Goal: Information Seeking & Learning: Learn about a topic

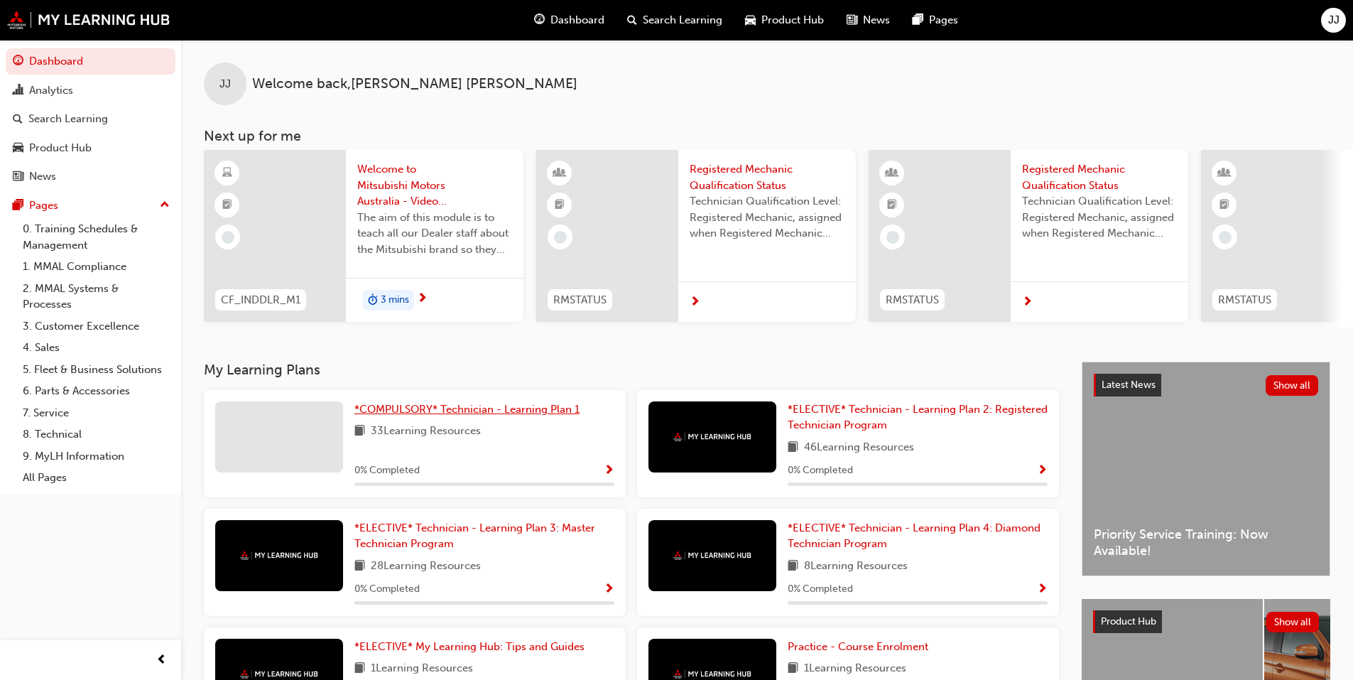
click at [417, 415] on span "*COMPULSORY* Technician - Learning Plan 1" at bounding box center [466, 409] width 225 height 13
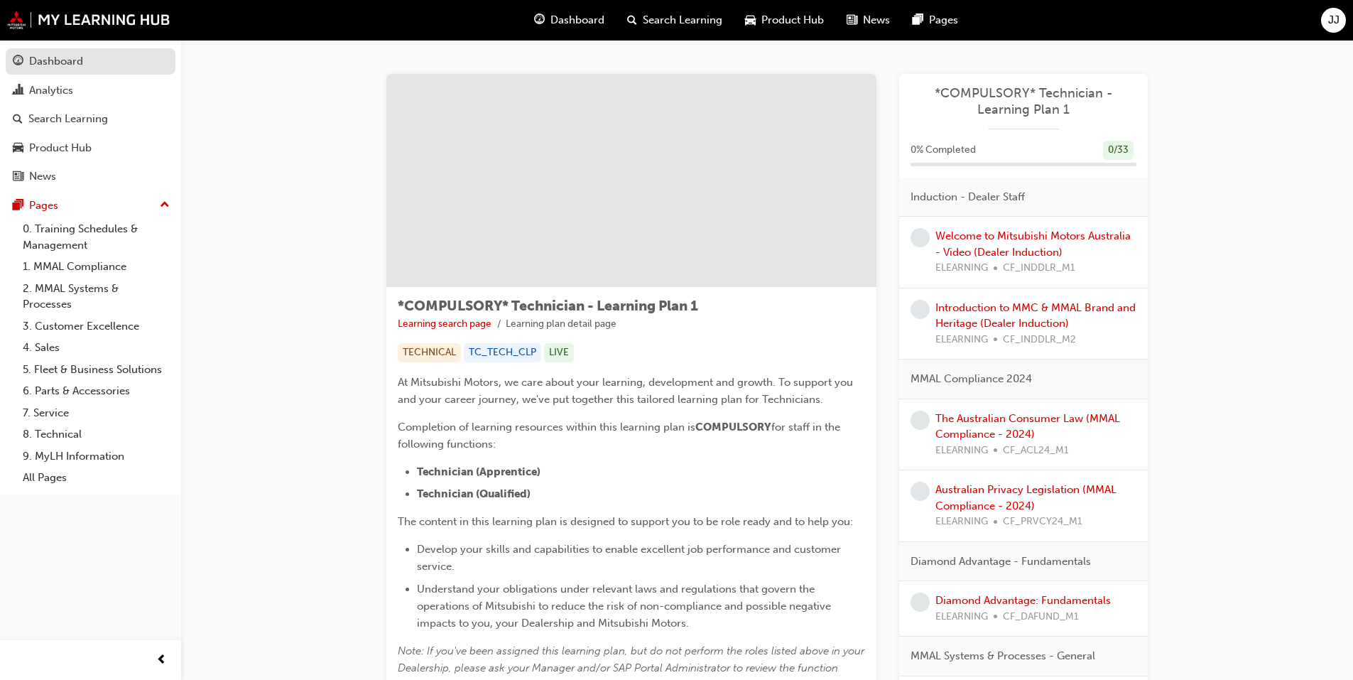
click at [75, 58] on div "Dashboard" at bounding box center [56, 61] width 54 height 16
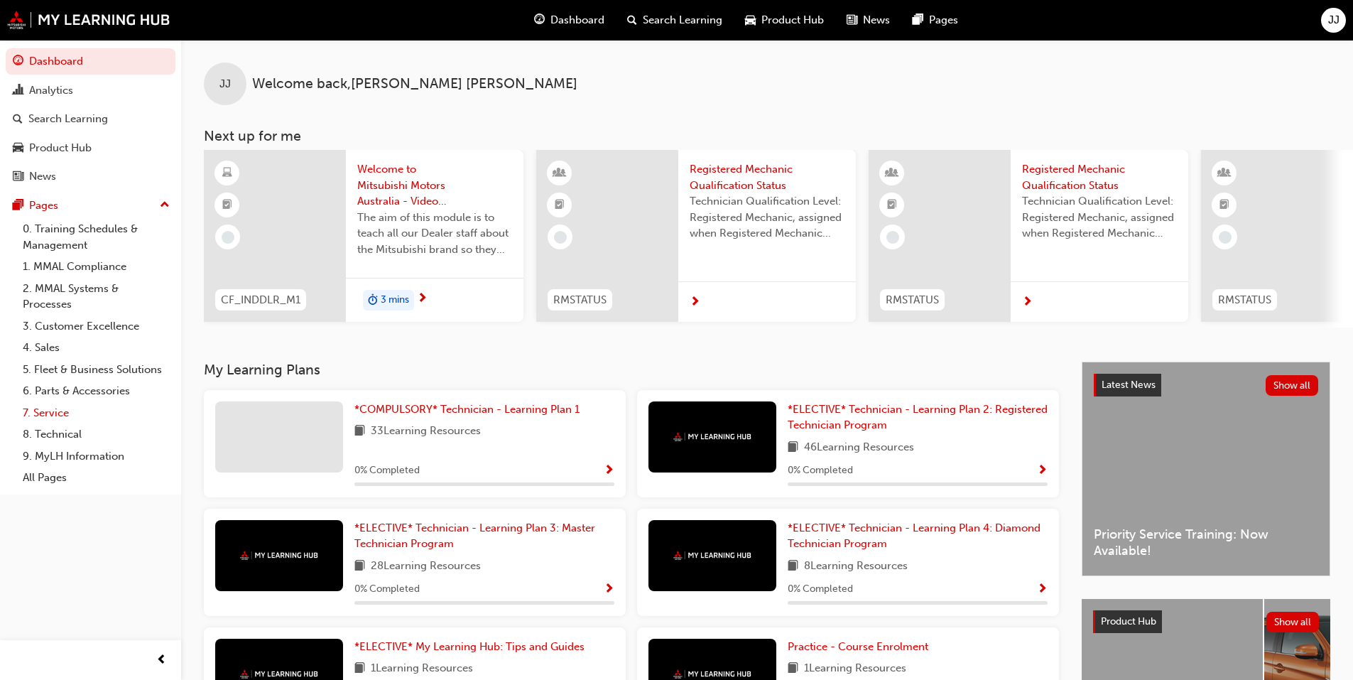
click at [57, 412] on link "7. Service" at bounding box center [96, 413] width 158 height 22
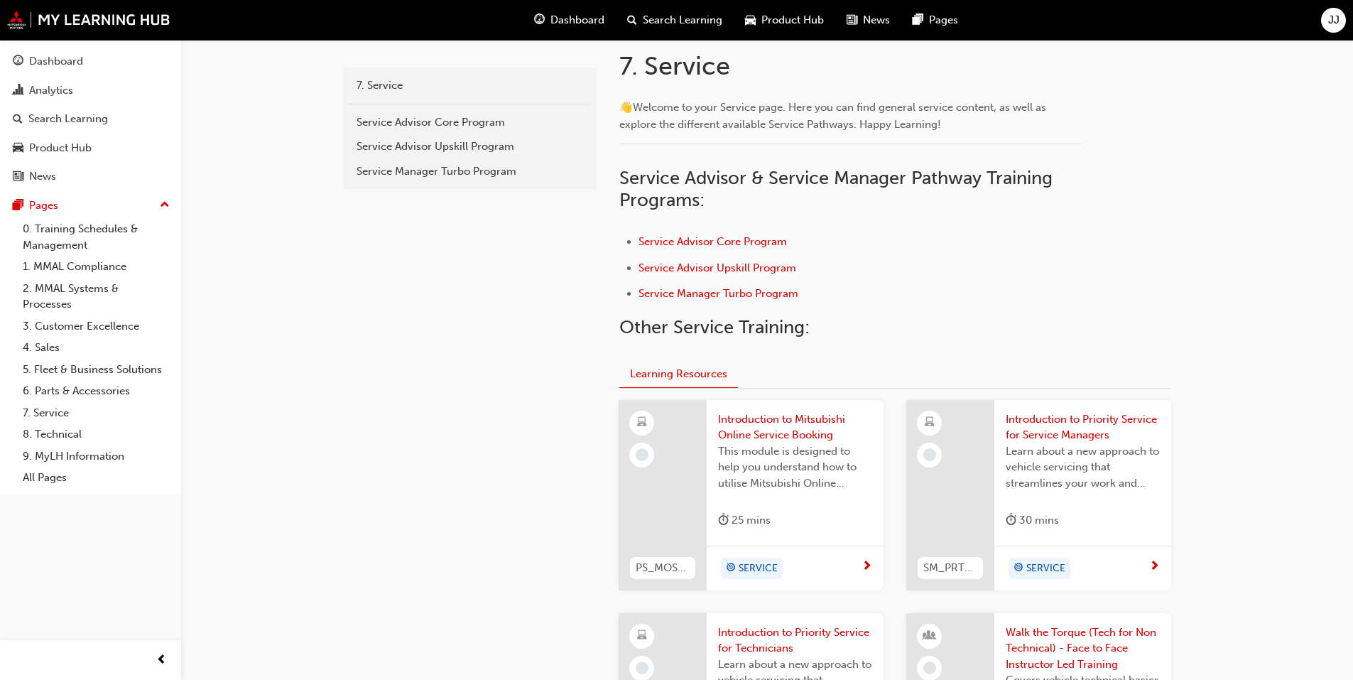
scroll to position [497, 0]
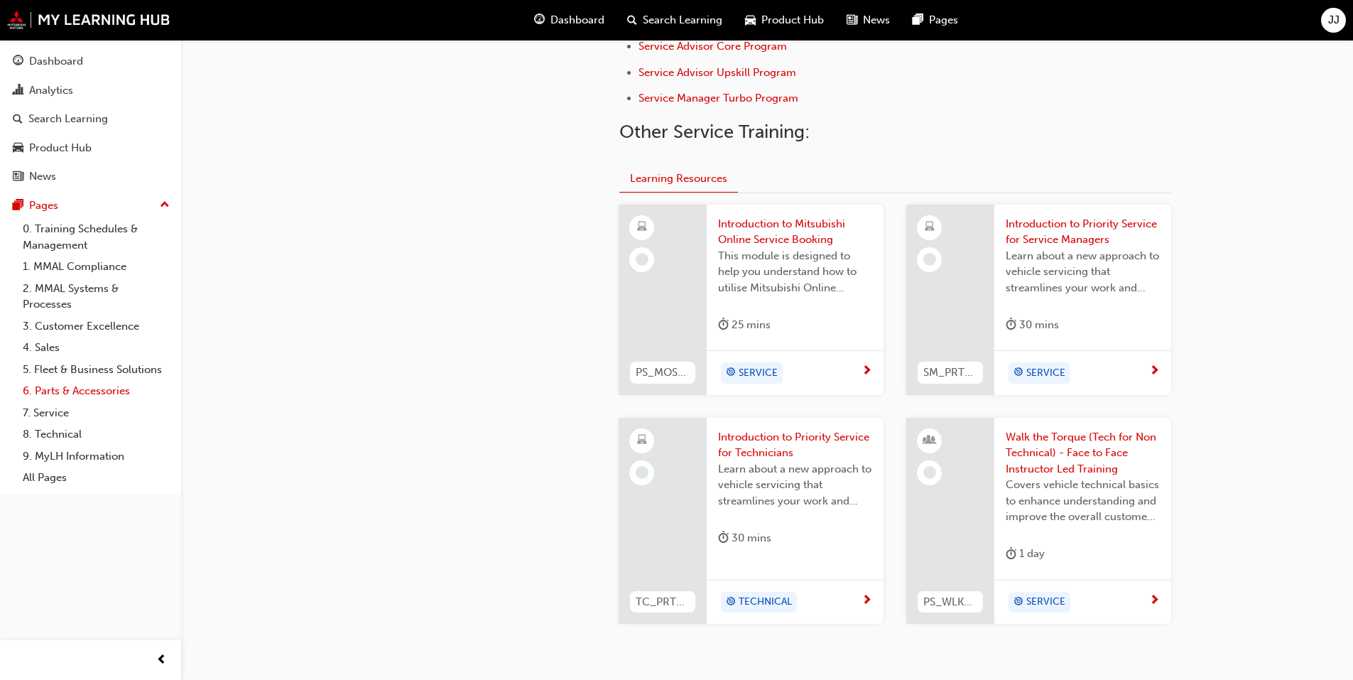
click at [70, 389] on link "6. Parts & Accessories" at bounding box center [96, 391] width 158 height 22
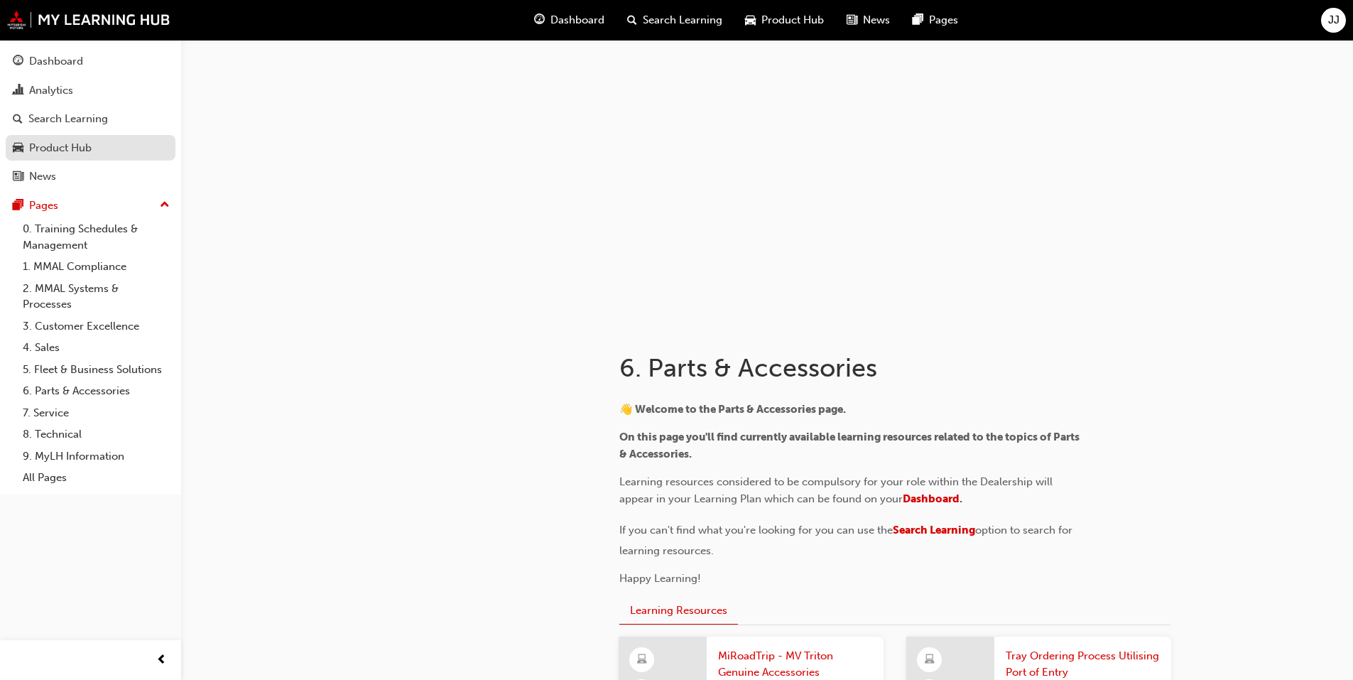
click at [67, 142] on div "Product Hub" at bounding box center [60, 148] width 62 height 16
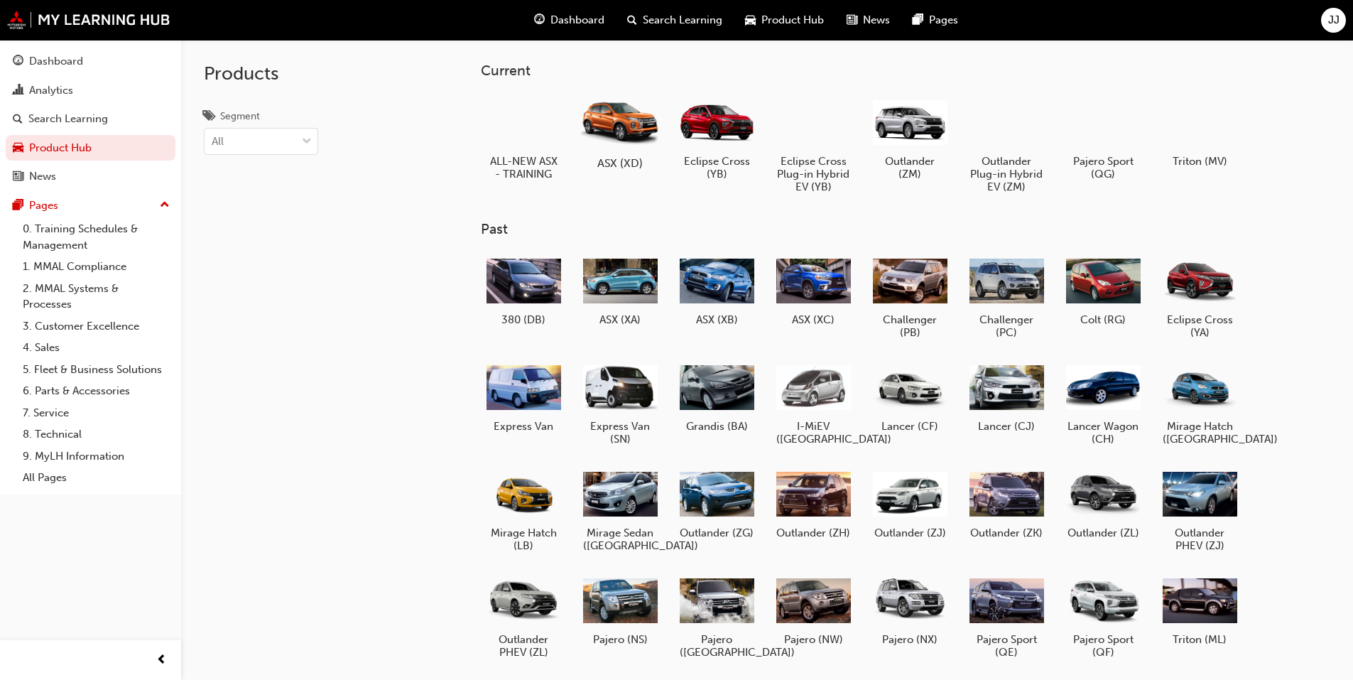
click at [623, 135] on div at bounding box center [619, 122] width 79 height 57
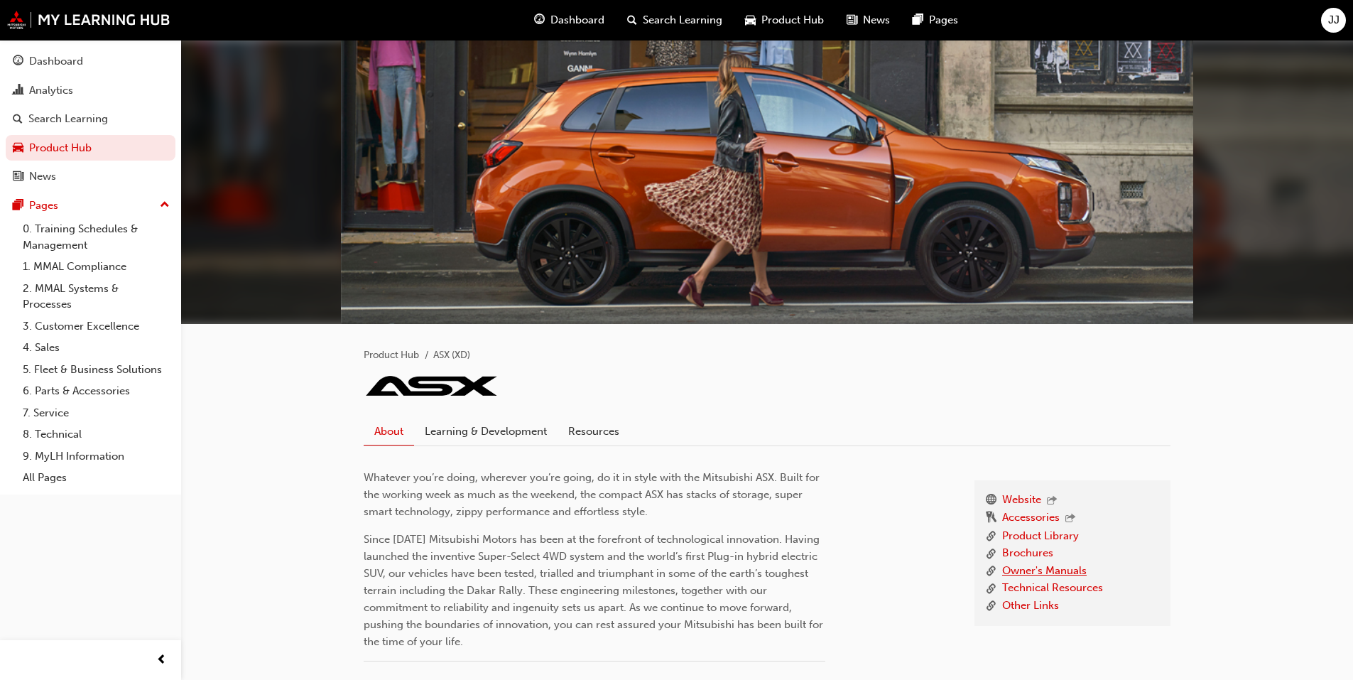
click at [1034, 568] on link "Owner's Manuals" at bounding box center [1044, 571] width 84 height 18
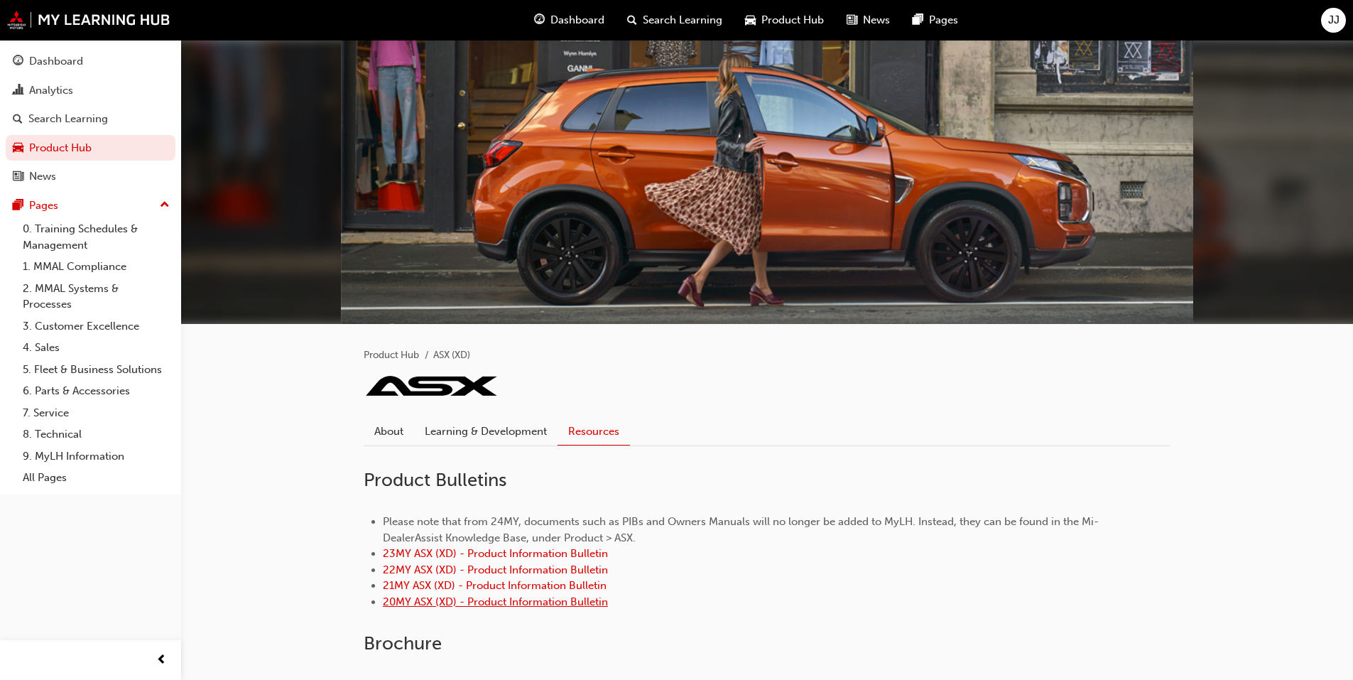
click at [428, 601] on link "20MY ASX (XD) - Product Information Bulletin" at bounding box center [495, 601] width 225 height 13
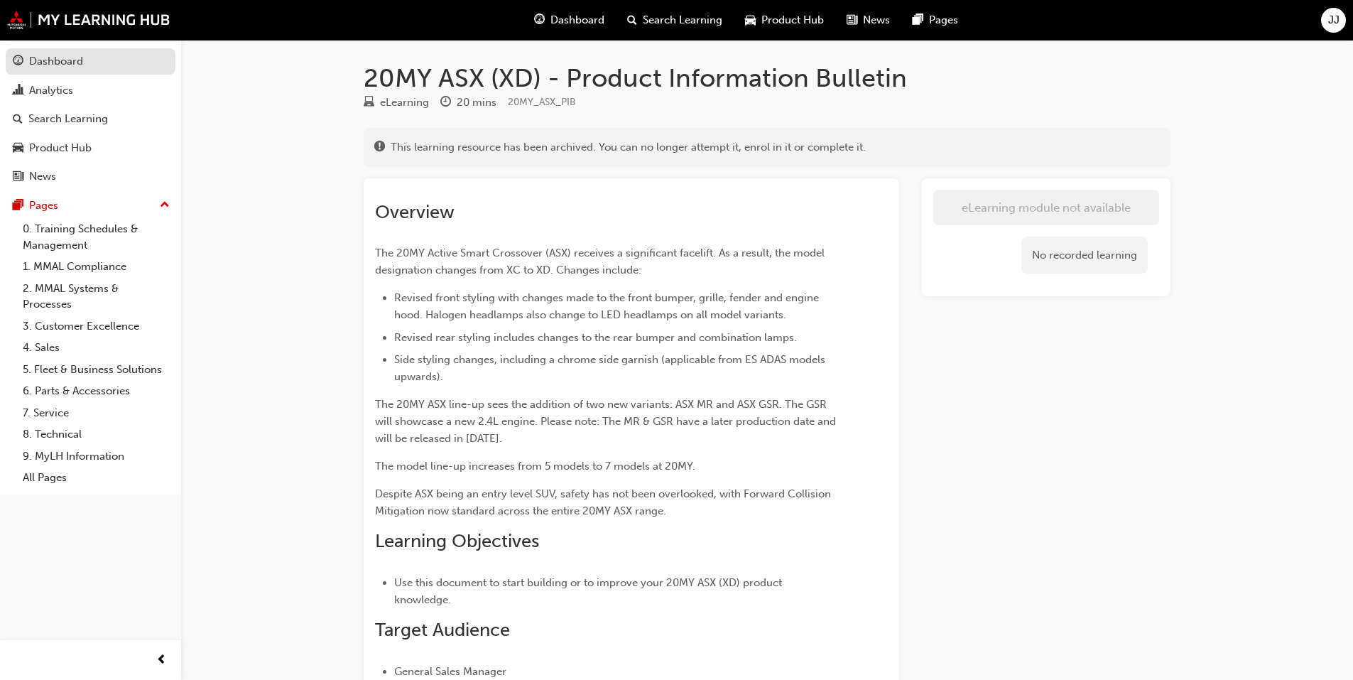
click at [65, 58] on div "Dashboard" at bounding box center [56, 61] width 54 height 16
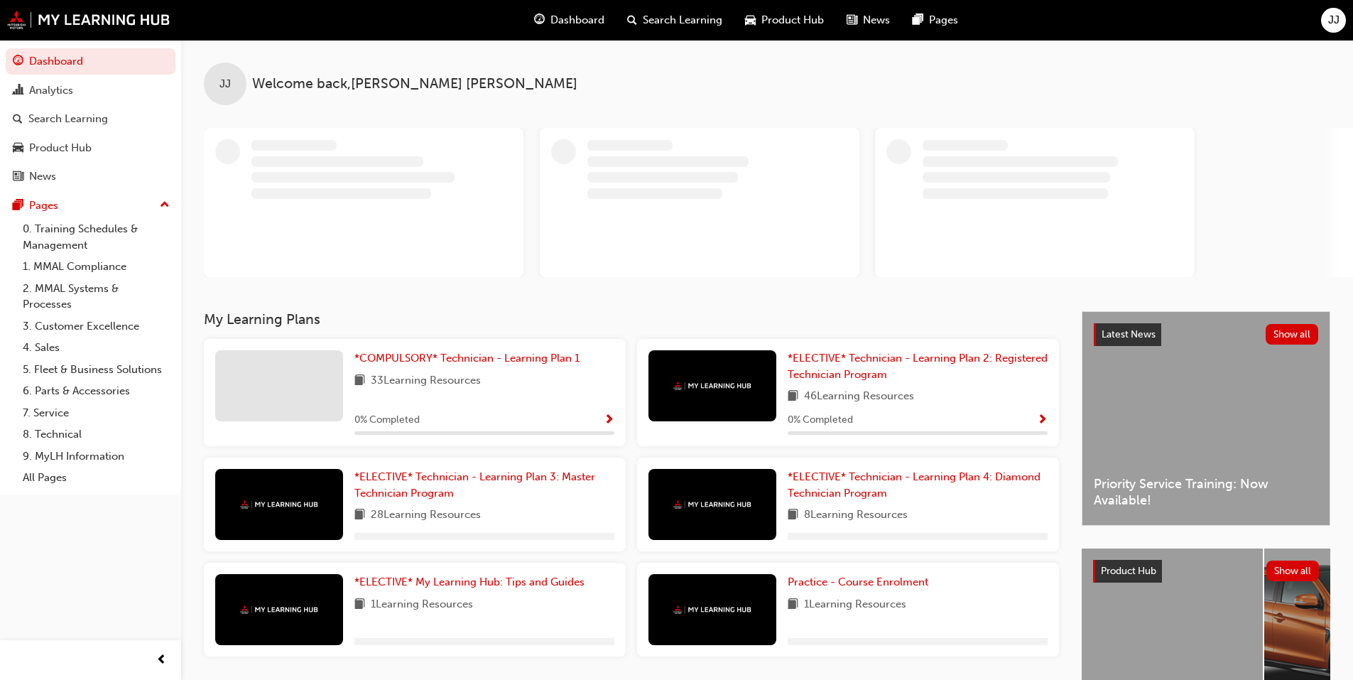
click at [1335, 16] on span "JJ" at bounding box center [1333, 20] width 11 height 16
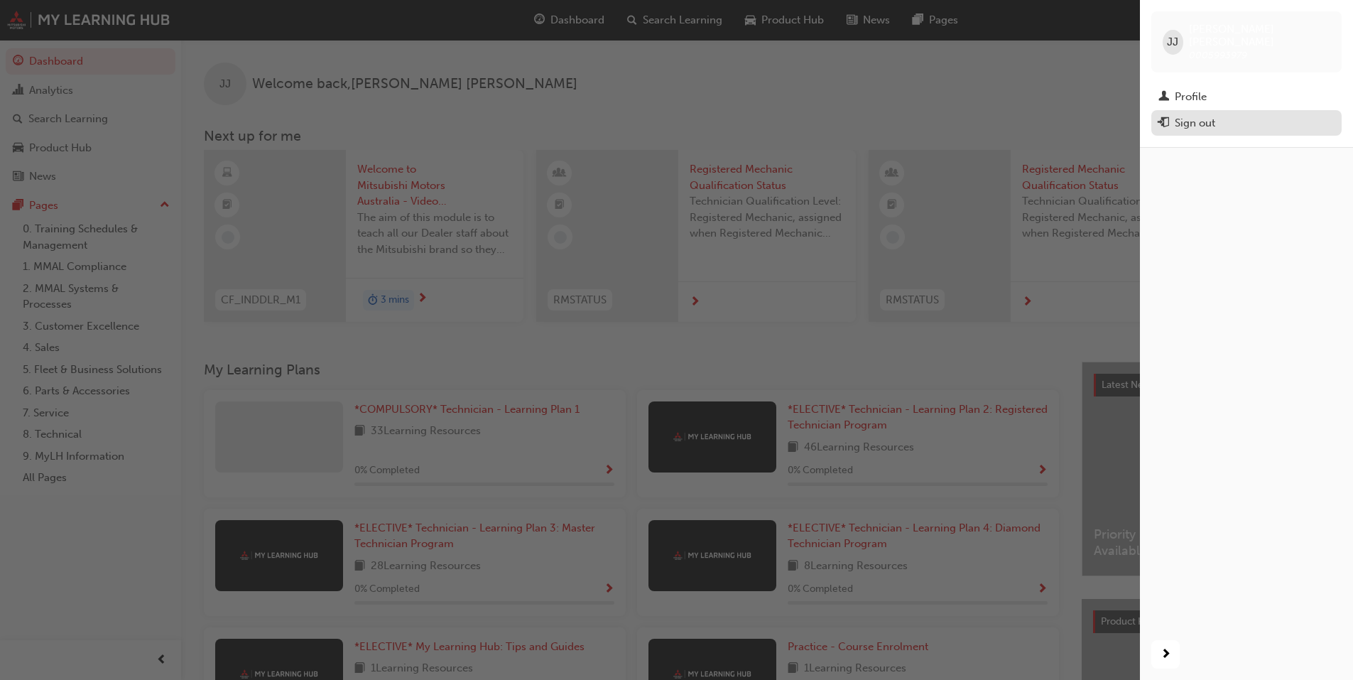
click at [1199, 115] on div "Sign out" at bounding box center [1194, 123] width 40 height 16
